Goal: Information Seeking & Learning: Learn about a topic

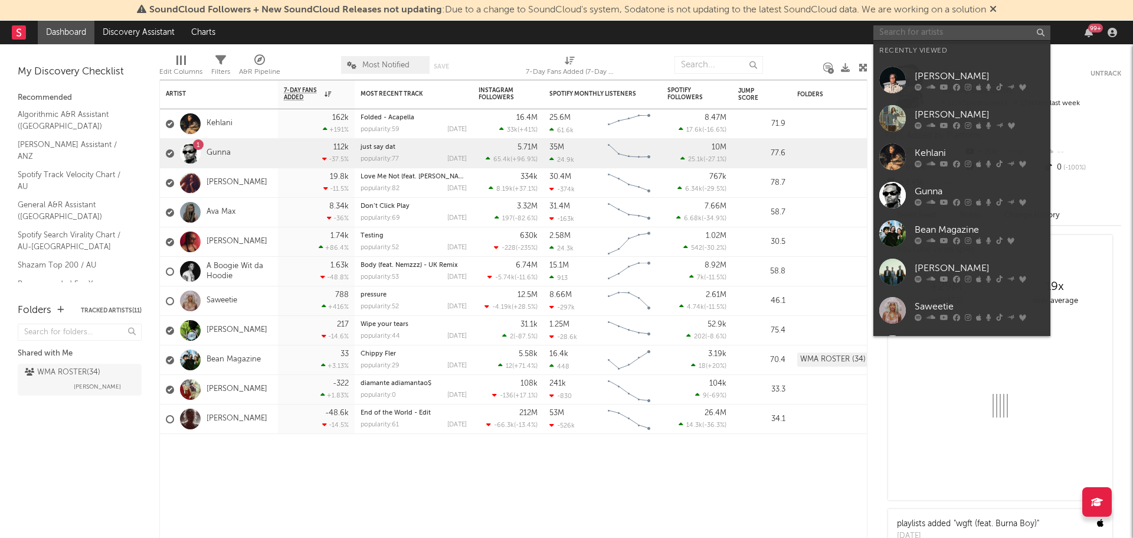
click at [936, 36] on input "text" at bounding box center [962, 32] width 177 height 15
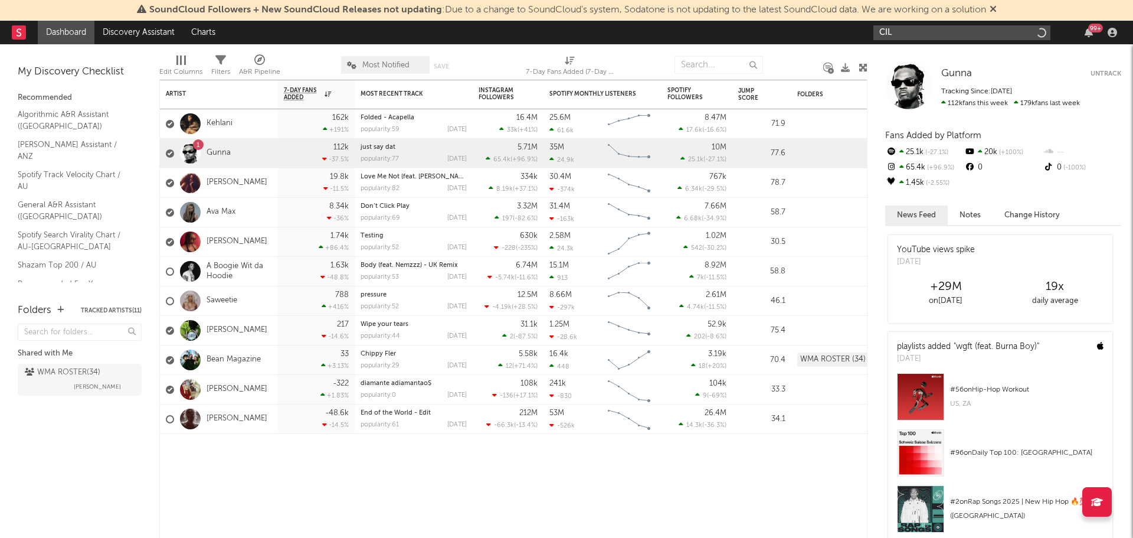
type input "CIL"
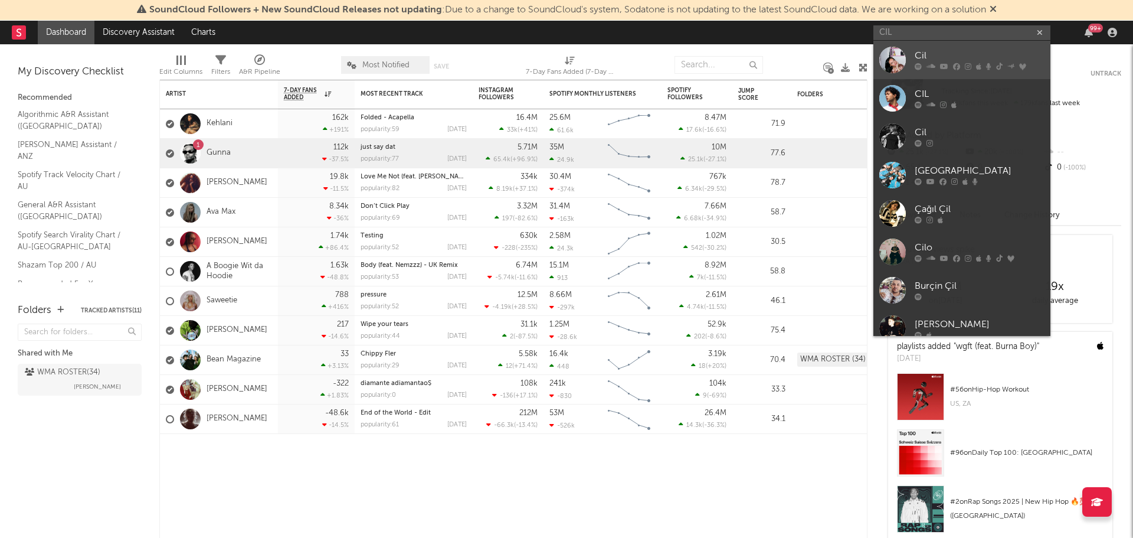
click at [960, 47] on link "Cil" at bounding box center [962, 60] width 177 height 38
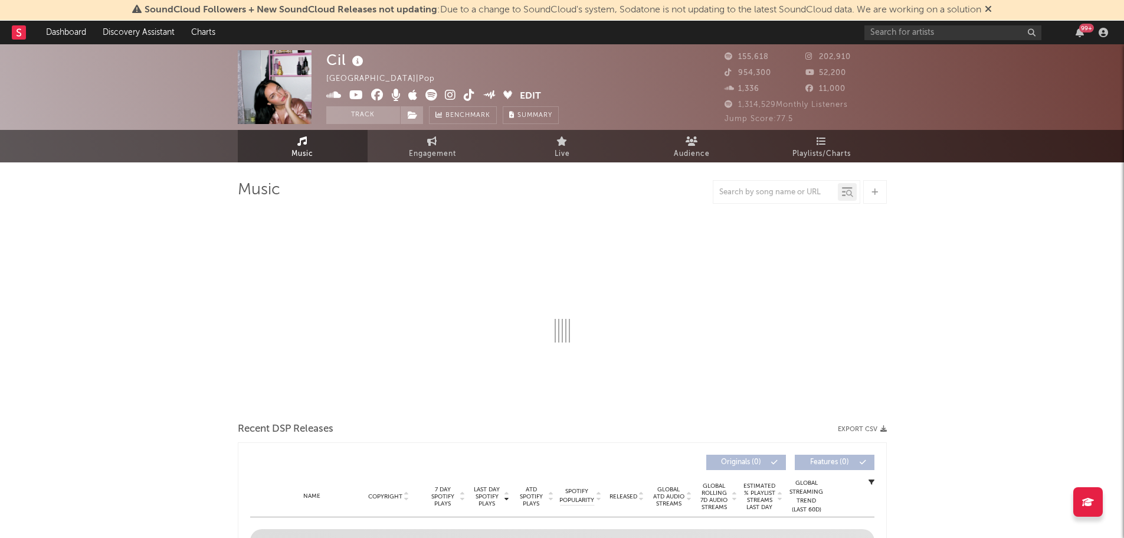
select select "6m"
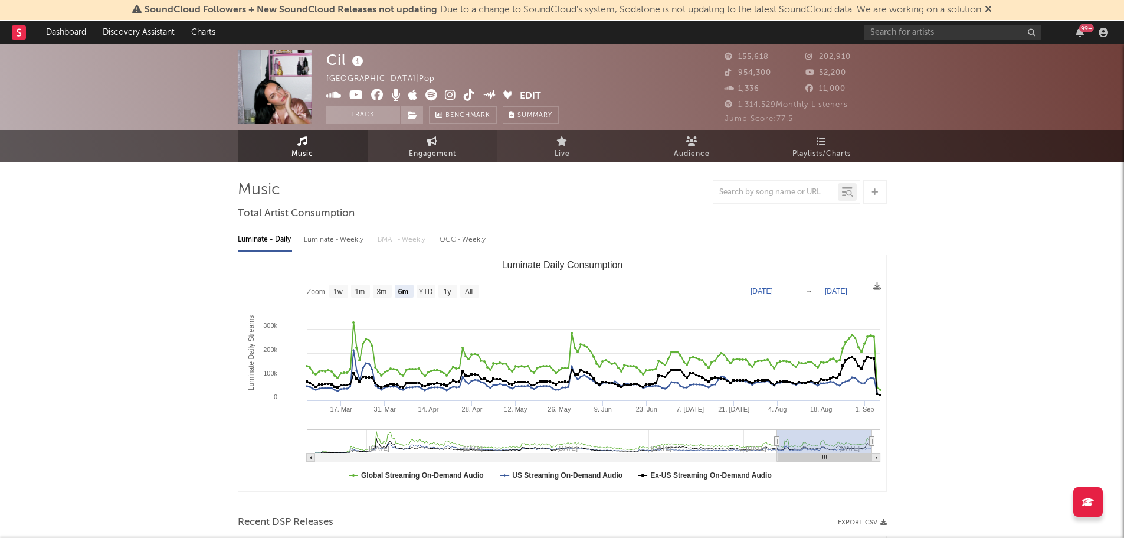
click at [440, 139] on link "Engagement" at bounding box center [433, 146] width 130 height 32
select select "1w"
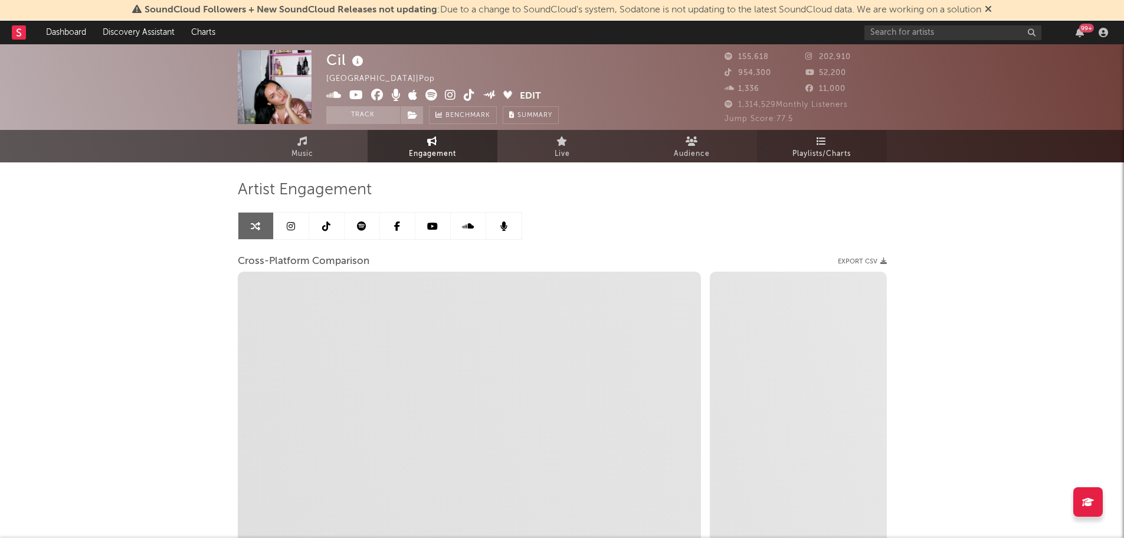
click at [794, 143] on link "Playlists/Charts" at bounding box center [822, 146] width 130 height 32
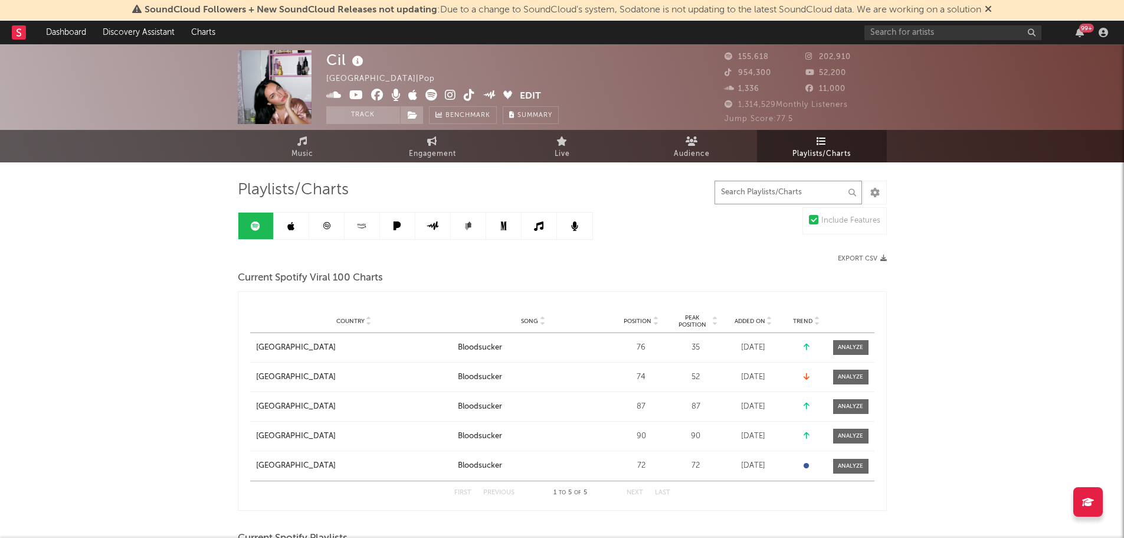
click at [781, 199] on input "text" at bounding box center [789, 193] width 148 height 24
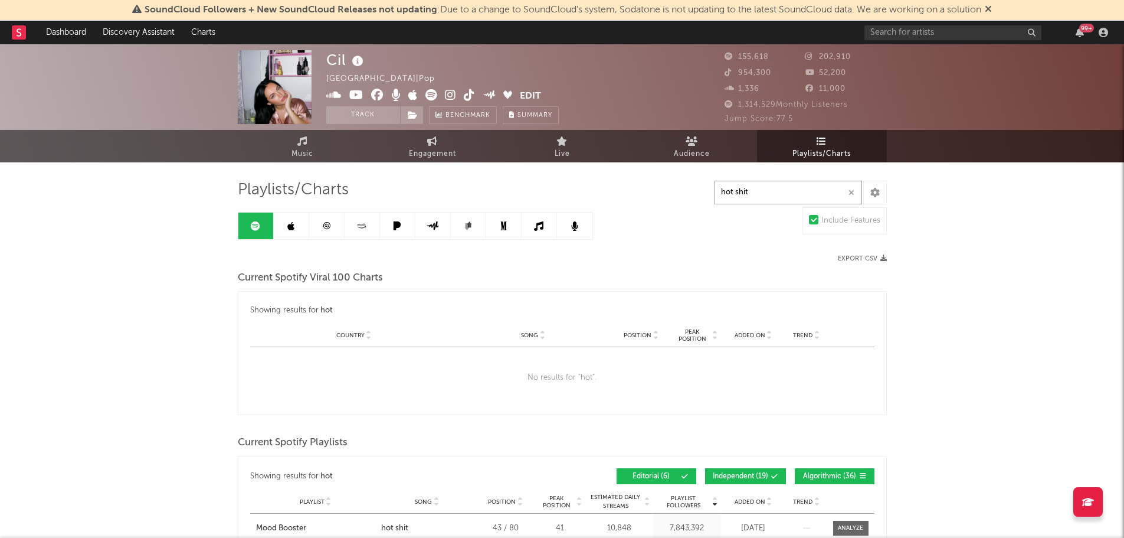
type input "hot shit"
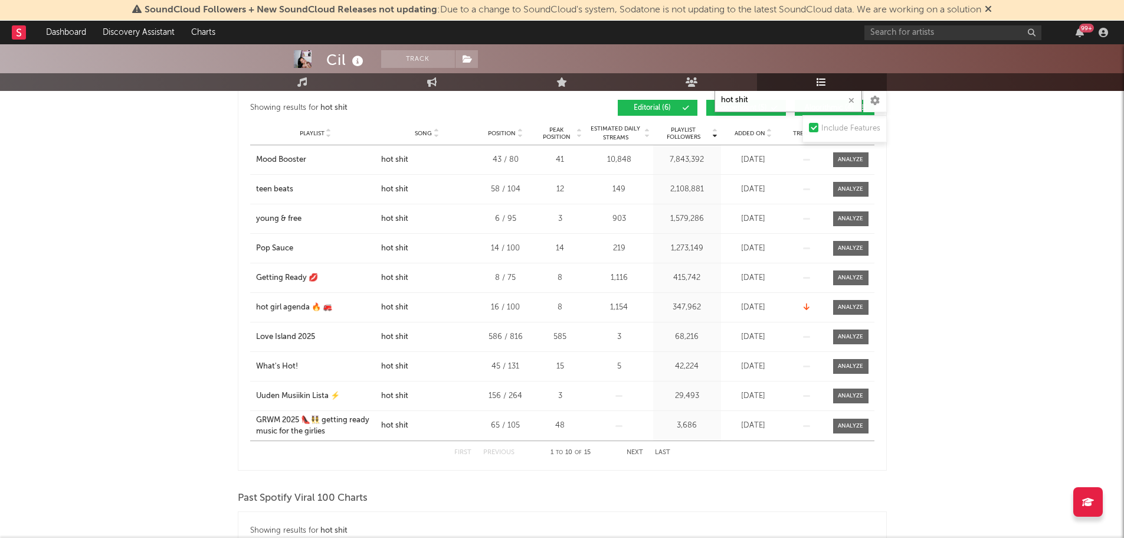
scroll to position [369, 0]
click at [639, 451] on button "Next" at bounding box center [635, 452] width 17 height 6
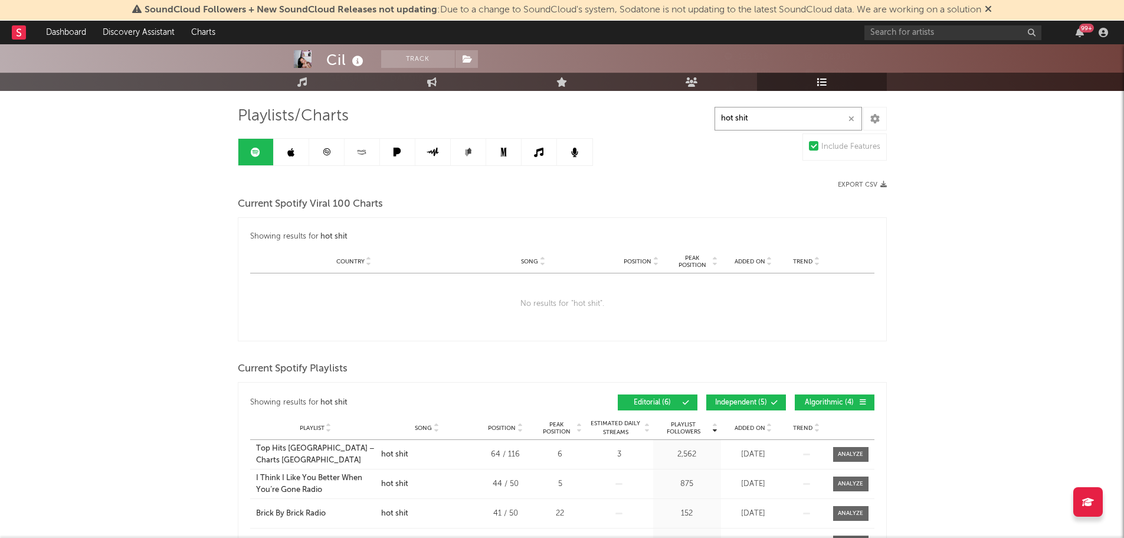
scroll to position [0, 0]
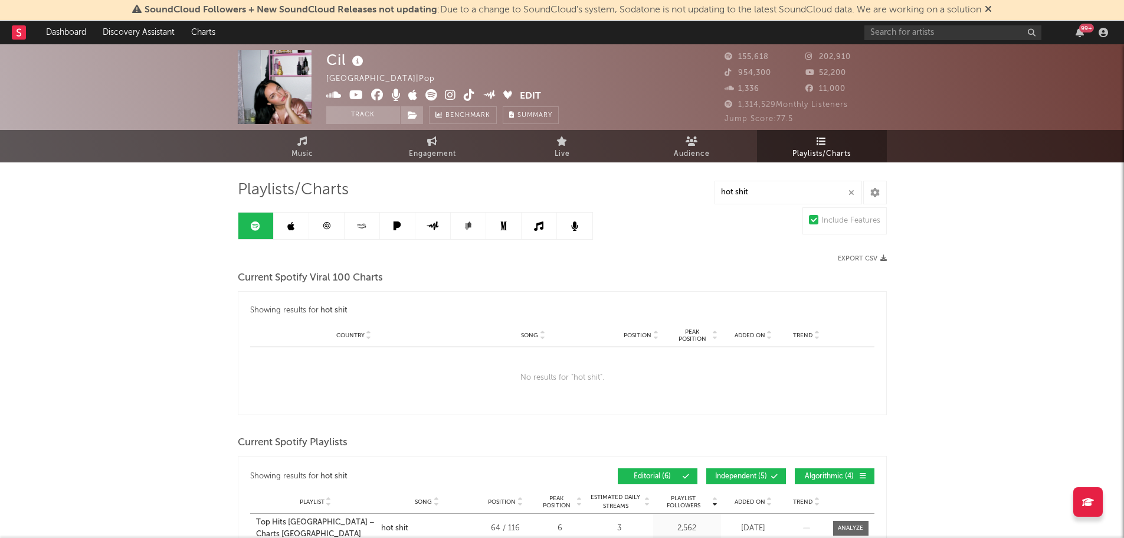
click at [289, 225] on icon at bounding box center [290, 225] width 7 height 9
